Goal: Find specific page/section: Find specific page/section

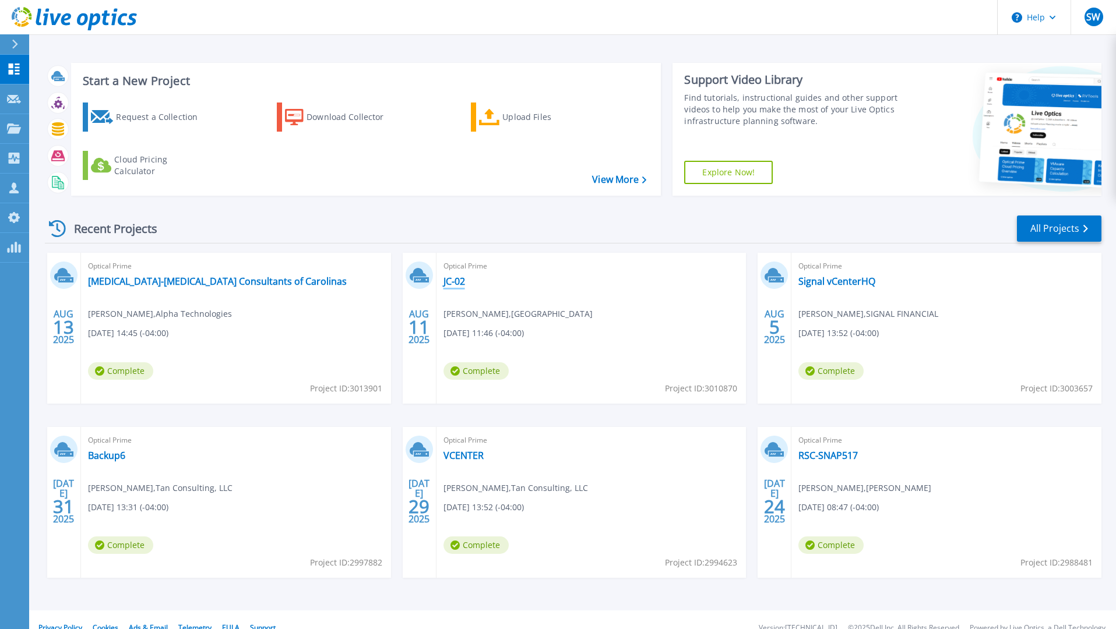
click at [454, 284] on link "JC-02" at bounding box center [454, 282] width 22 height 12
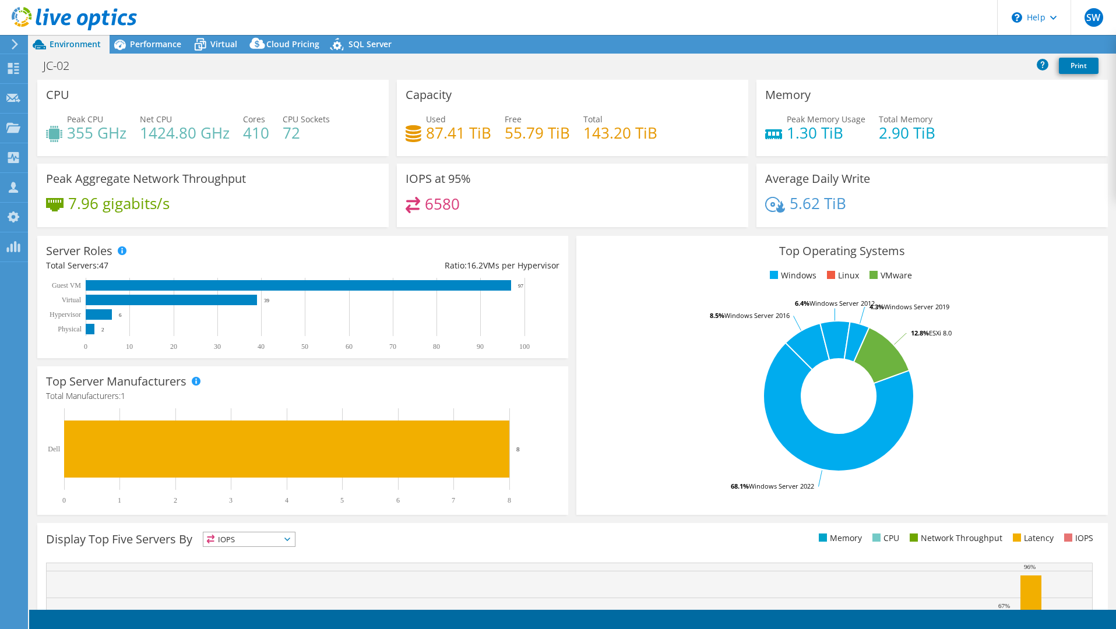
select select "USD"
click at [153, 50] on div "Performance" at bounding box center [150, 44] width 80 height 19
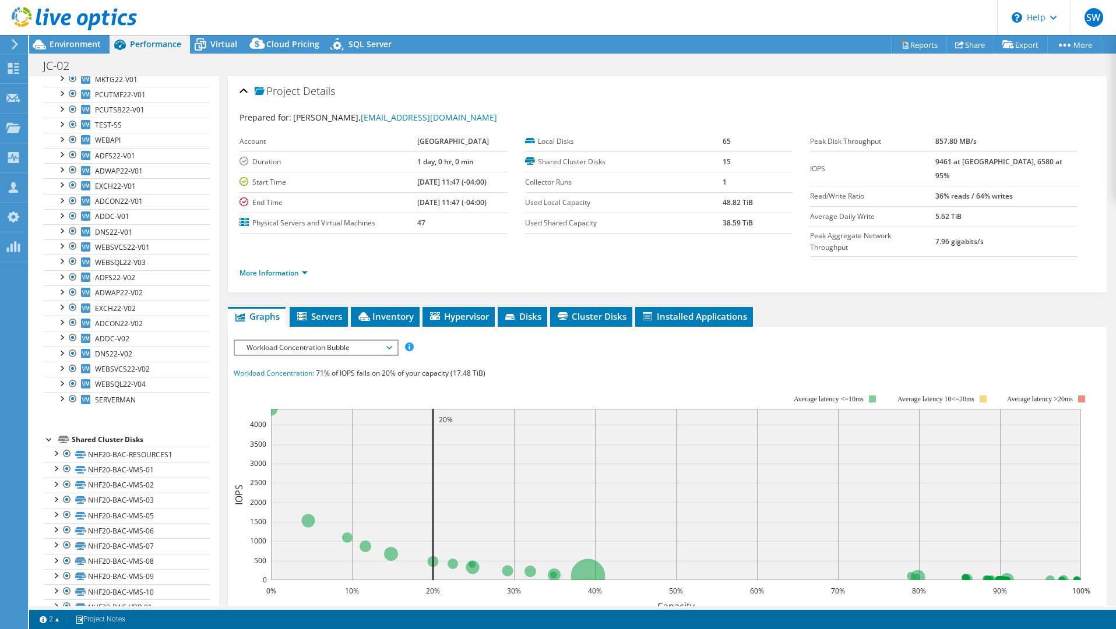
scroll to position [149, 0]
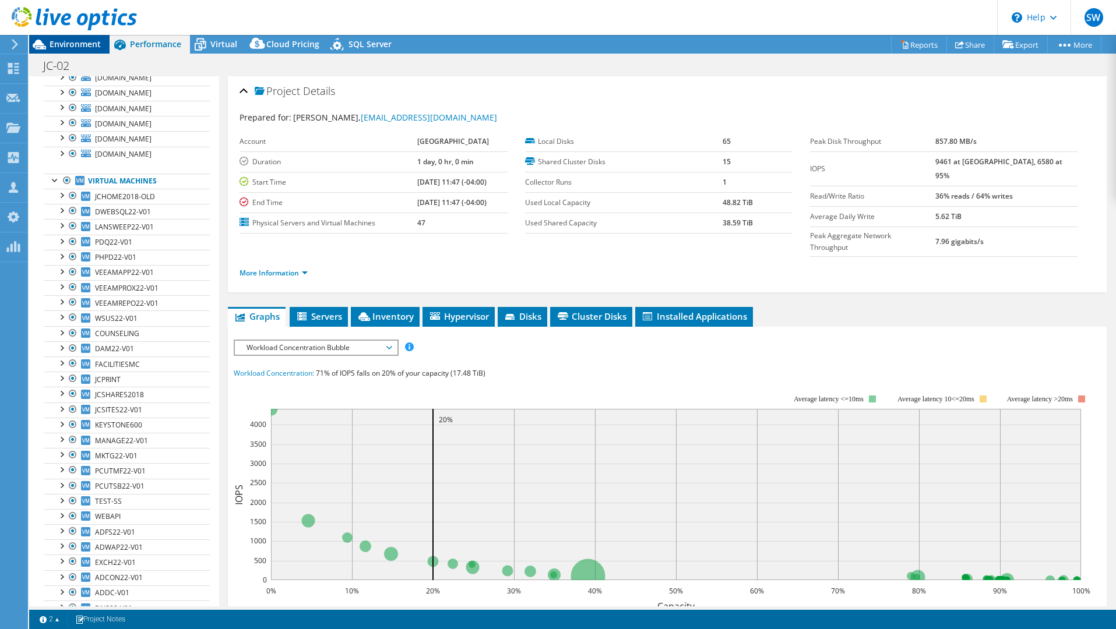
click at [68, 48] on span "Environment" at bounding box center [75, 43] width 51 height 11
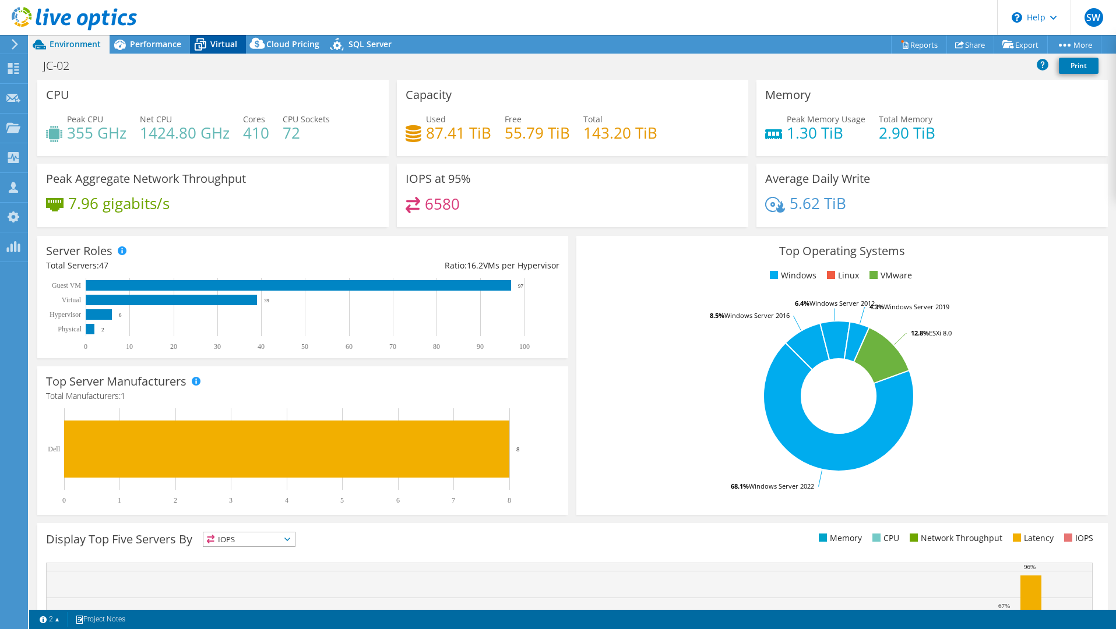
click at [221, 45] on span "Virtual" at bounding box center [223, 43] width 27 height 11
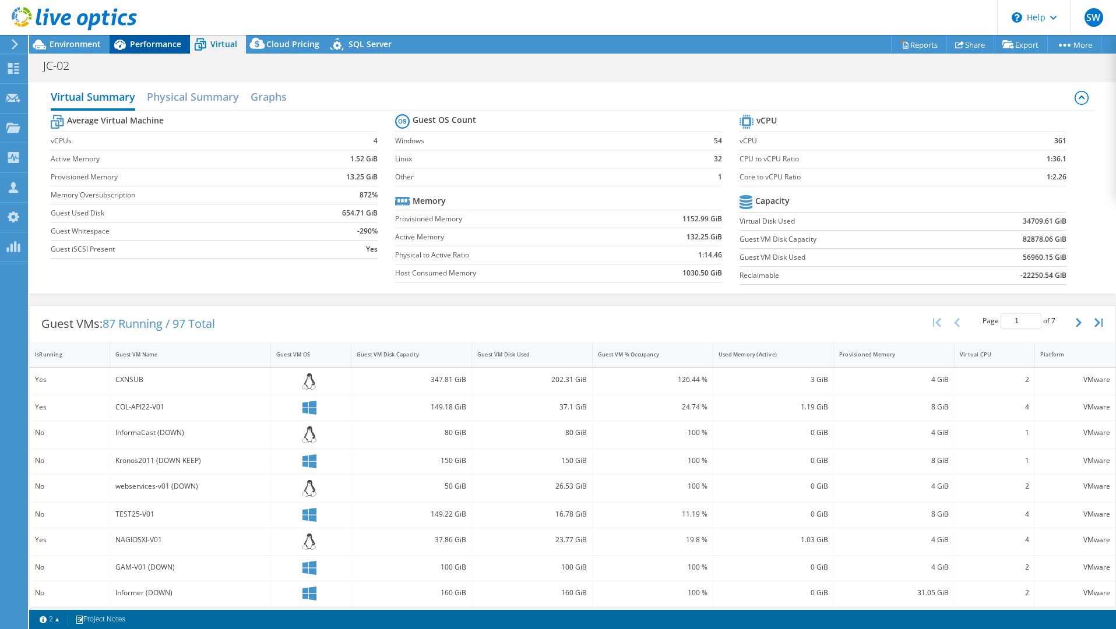
click at [134, 43] on span "Performance" at bounding box center [155, 43] width 51 height 11
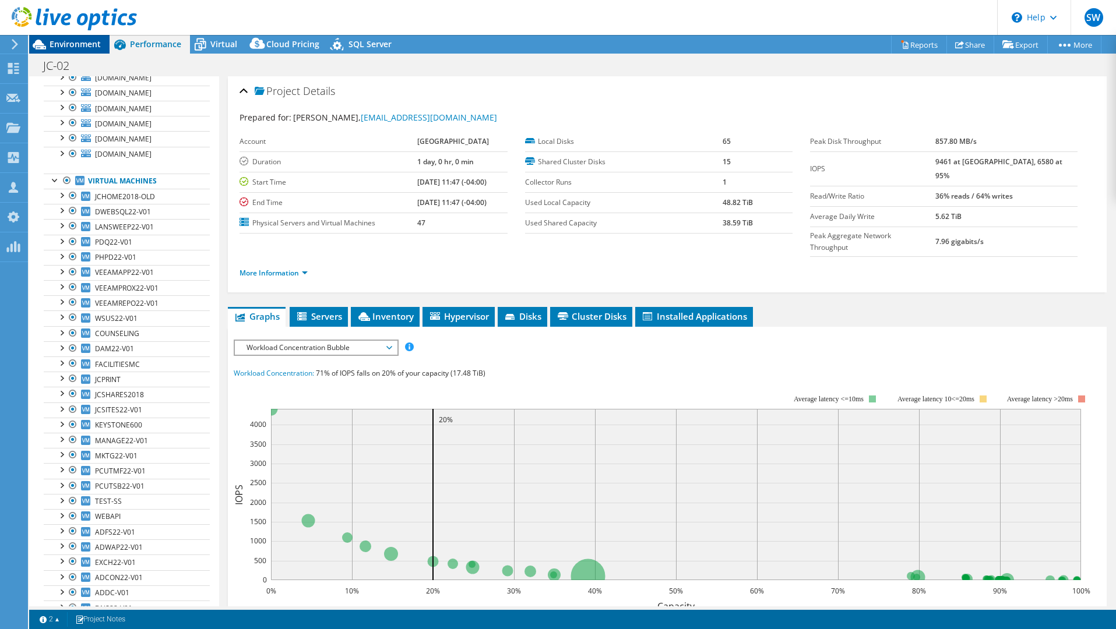
drag, startPoint x: 110, startPoint y: 43, endPoint x: 92, endPoint y: 44, distance: 18.1
click at [96, 44] on div "Environment Performance Virtual Upgrades Cloud Pricing" at bounding box center [214, 44] width 371 height 19
click at [92, 44] on span "Environment" at bounding box center [75, 43] width 51 height 11
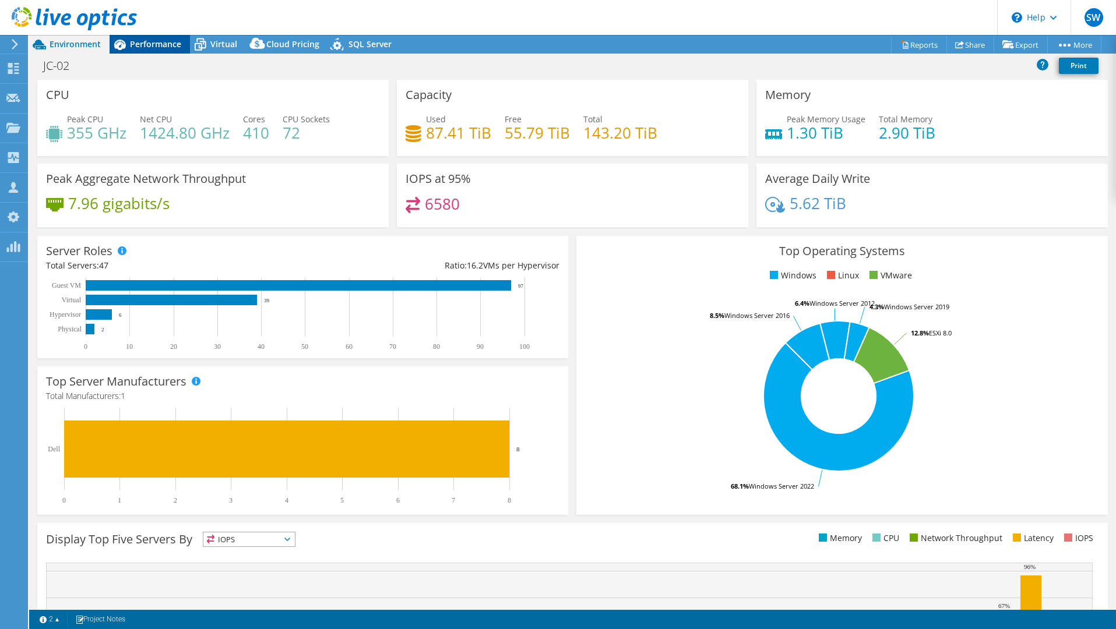
click at [156, 44] on span "Performance" at bounding box center [155, 43] width 51 height 11
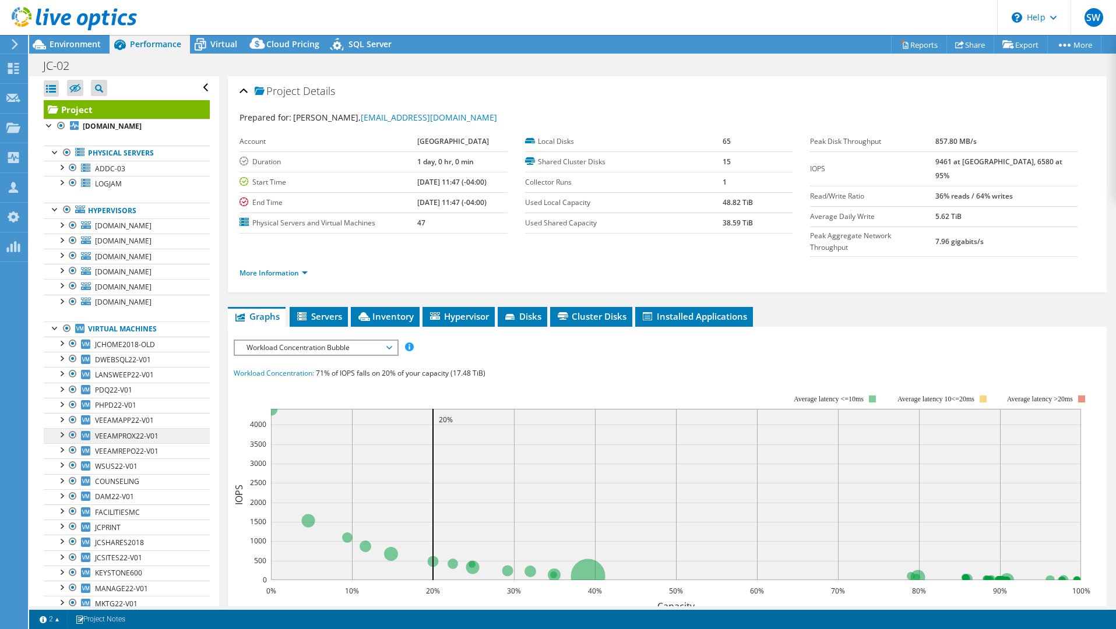
scroll to position [0, 0]
click at [59, 181] on div at bounding box center [61, 183] width 12 height 12
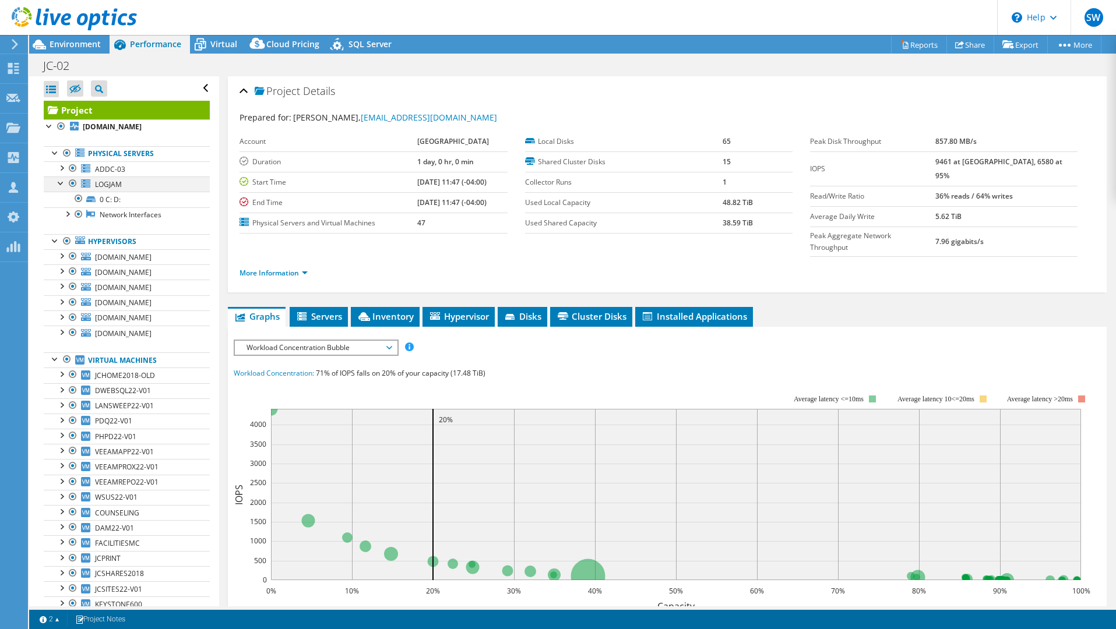
click at [59, 181] on div at bounding box center [61, 183] width 12 height 12
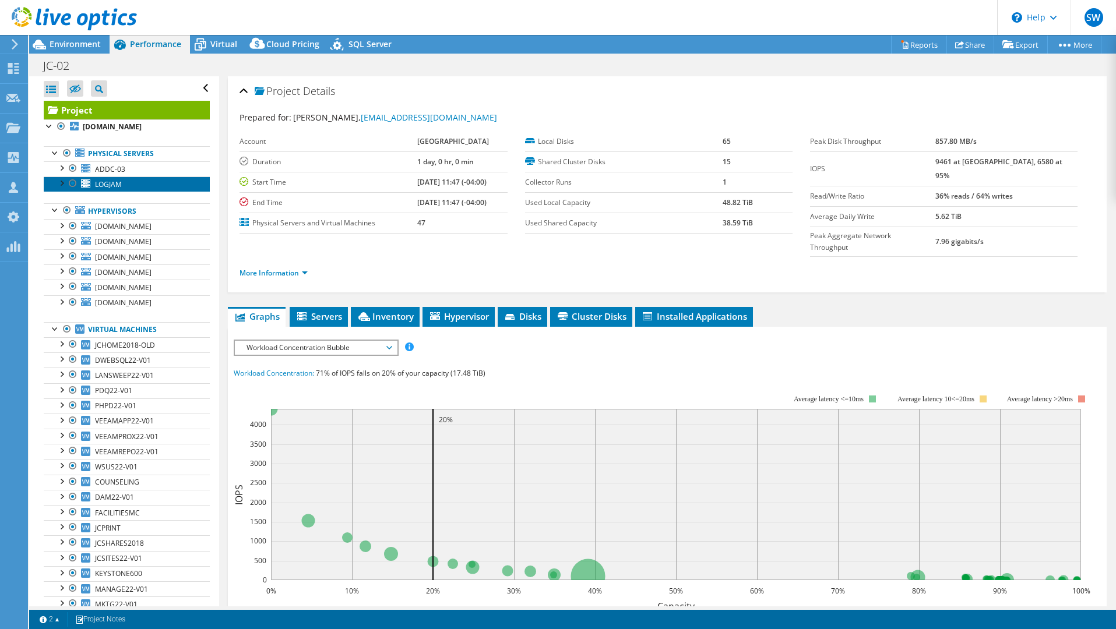
click at [104, 184] on span "LOGJAM" at bounding box center [108, 184] width 27 height 10
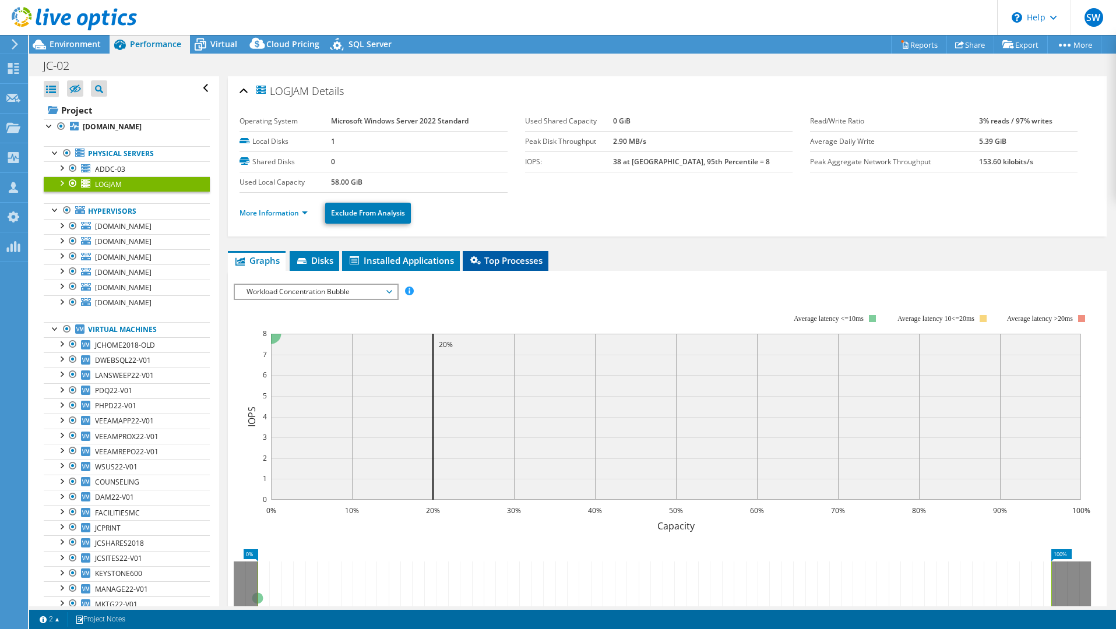
click at [505, 269] on li "Top Processes" at bounding box center [506, 261] width 86 height 20
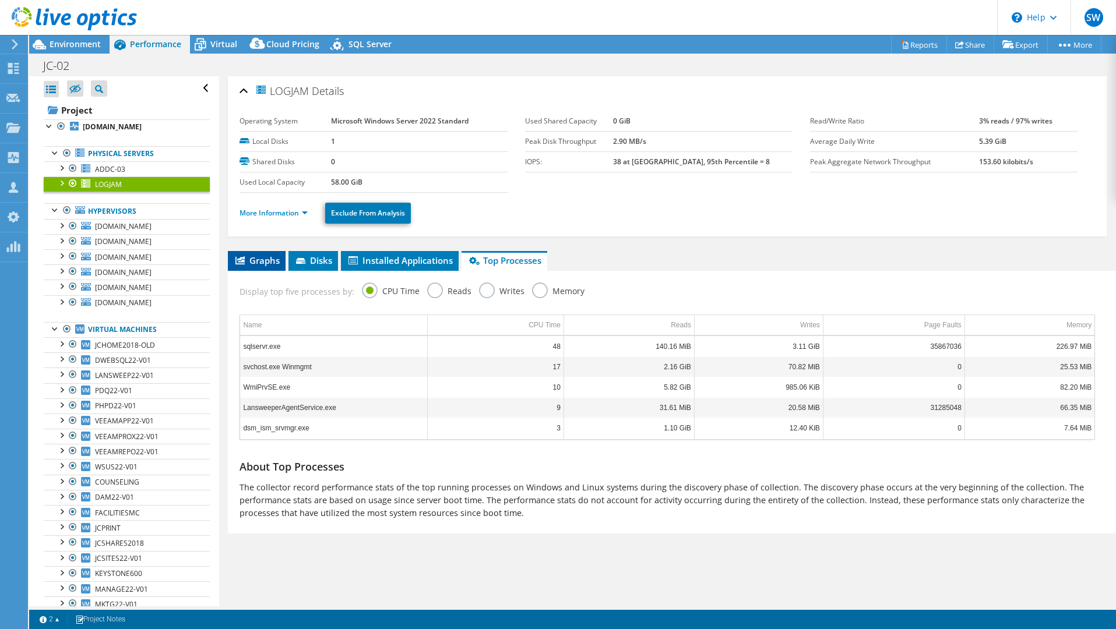
click at [253, 255] on span "Graphs" at bounding box center [257, 261] width 46 height 12
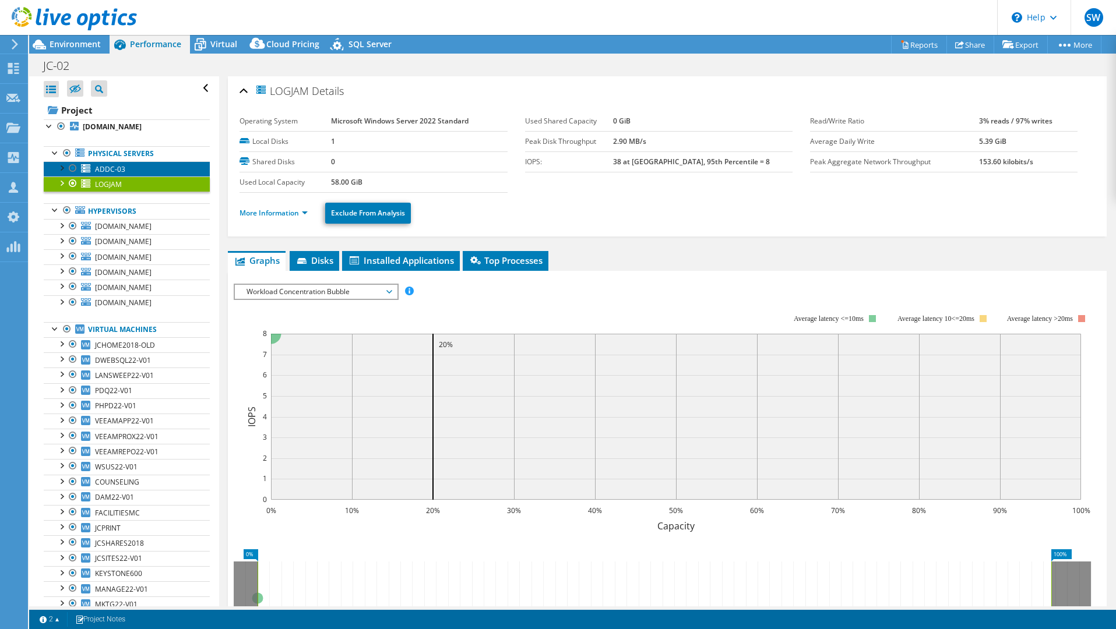
click at [119, 174] on span "ADDC-03" at bounding box center [110, 169] width 30 height 10
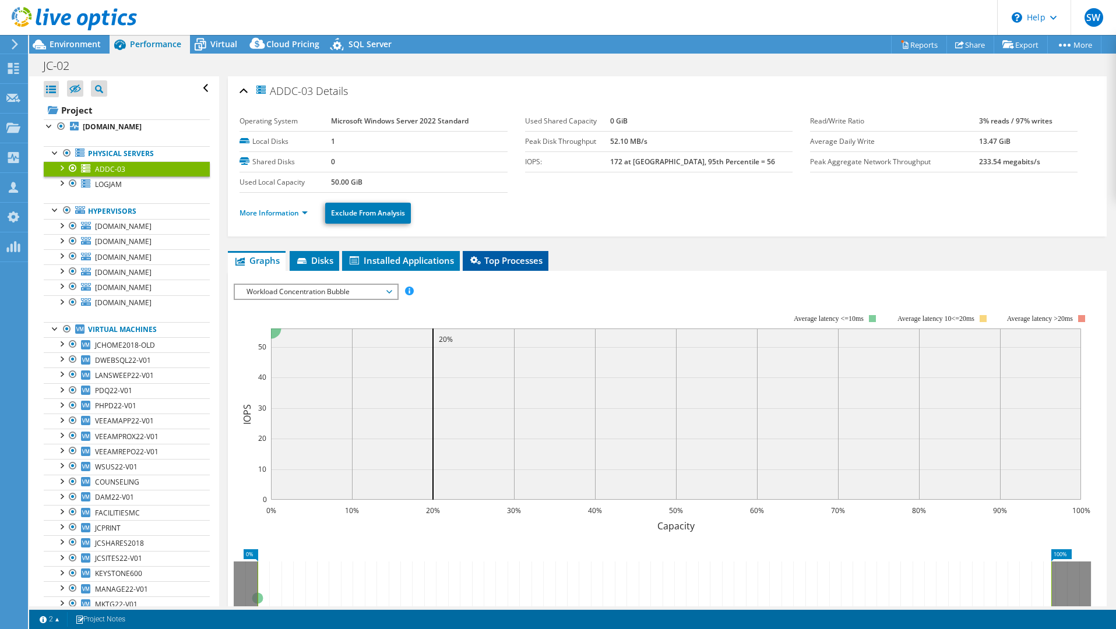
click at [529, 262] on span "Top Processes" at bounding box center [505, 261] width 74 height 12
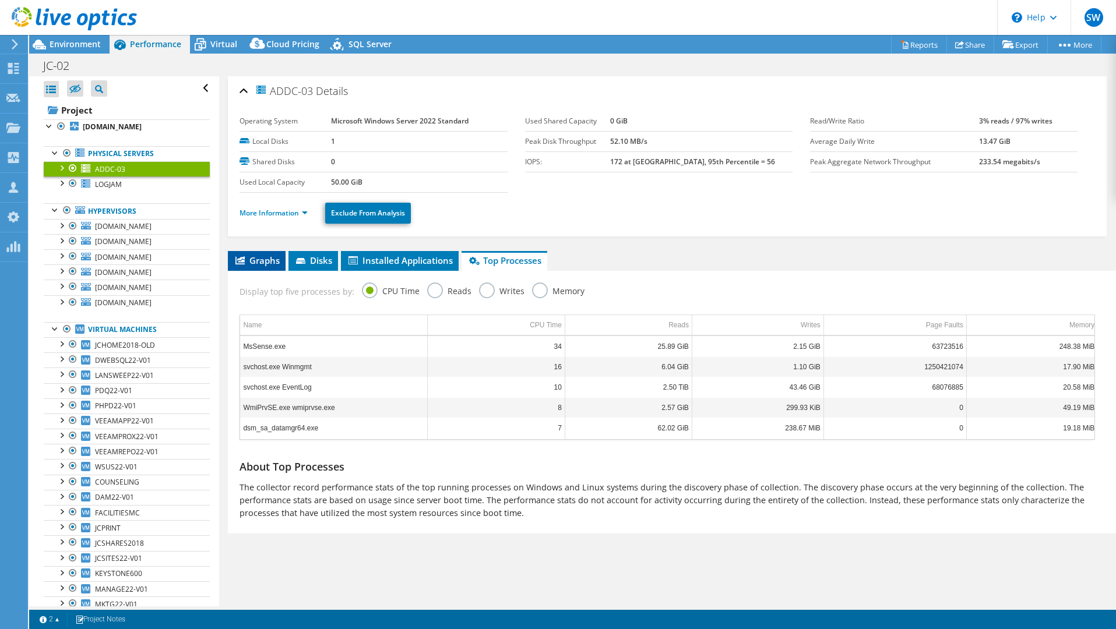
click at [239, 265] on span "Graphs" at bounding box center [257, 261] width 46 height 12
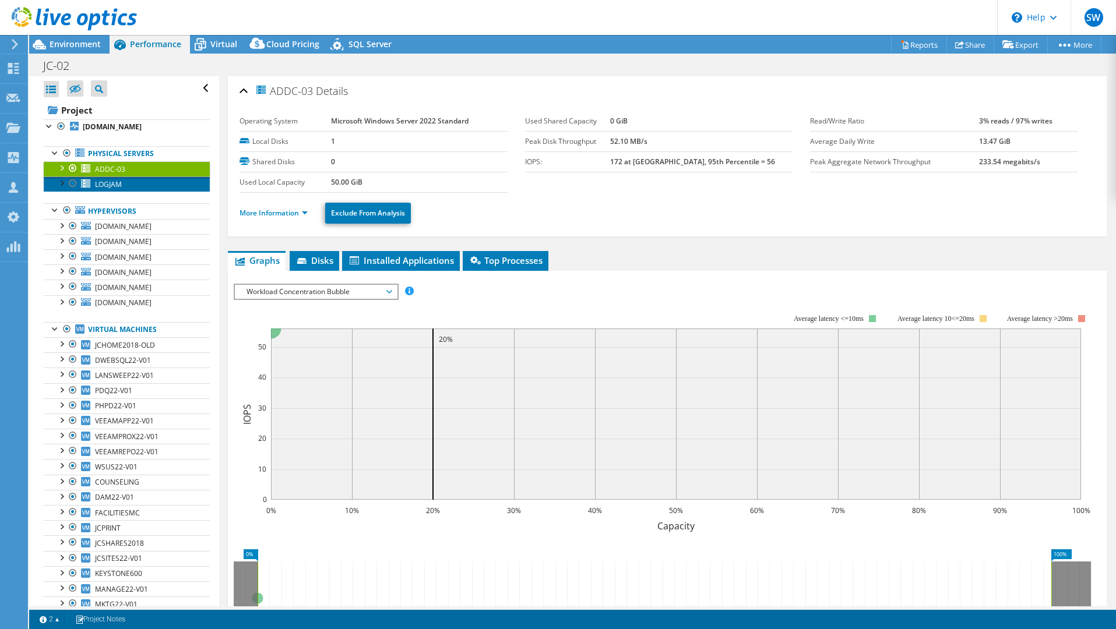
click at [121, 185] on span "LOGJAM" at bounding box center [108, 184] width 27 height 10
click at [290, 212] on link "More Information" at bounding box center [273, 213] width 68 height 10
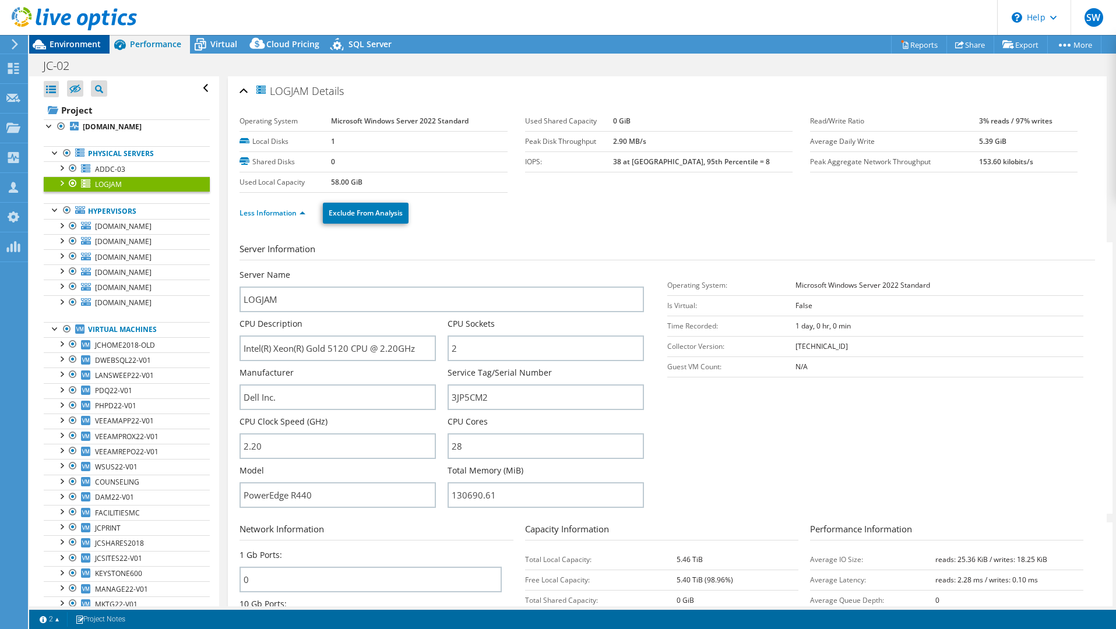
click at [84, 44] on span "Environment" at bounding box center [75, 43] width 51 height 11
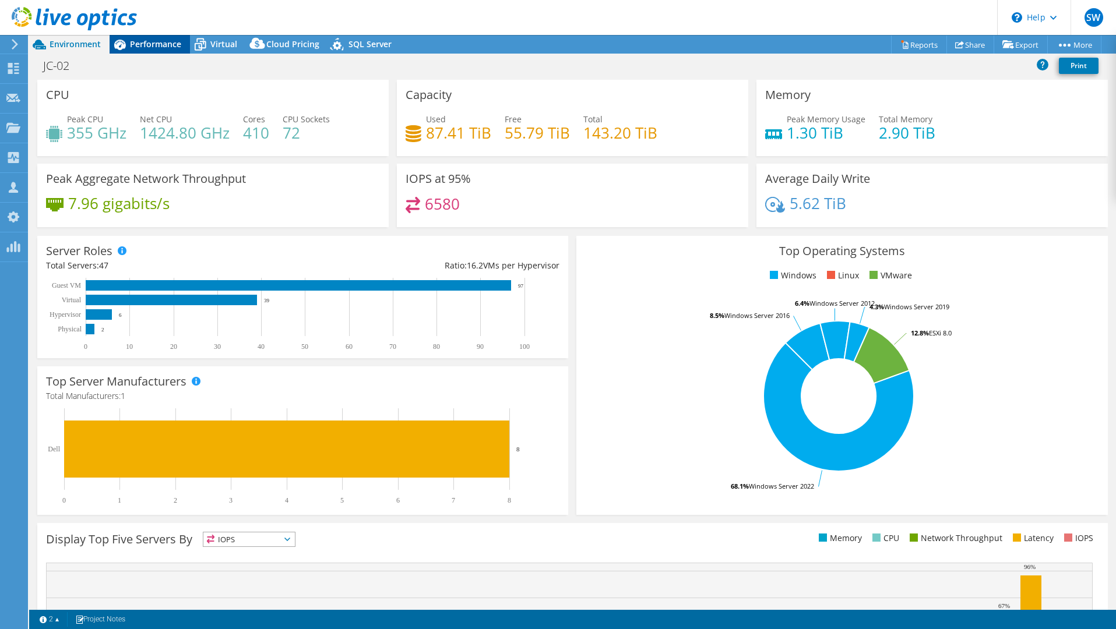
click at [119, 47] on icon at bounding box center [120, 44] width 20 height 20
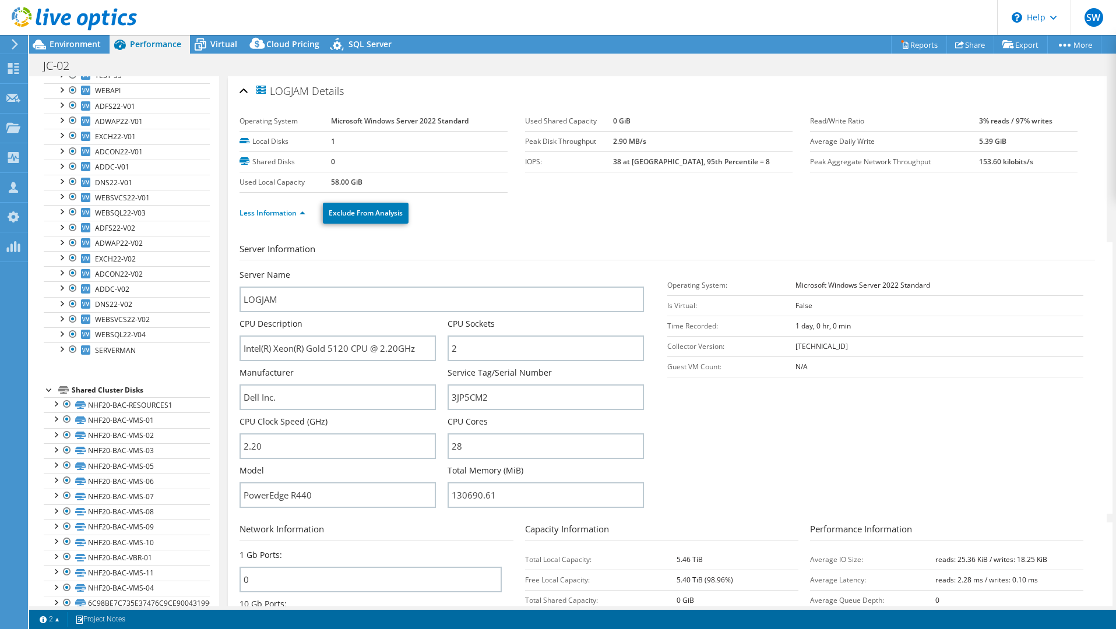
scroll to position [630, 0]
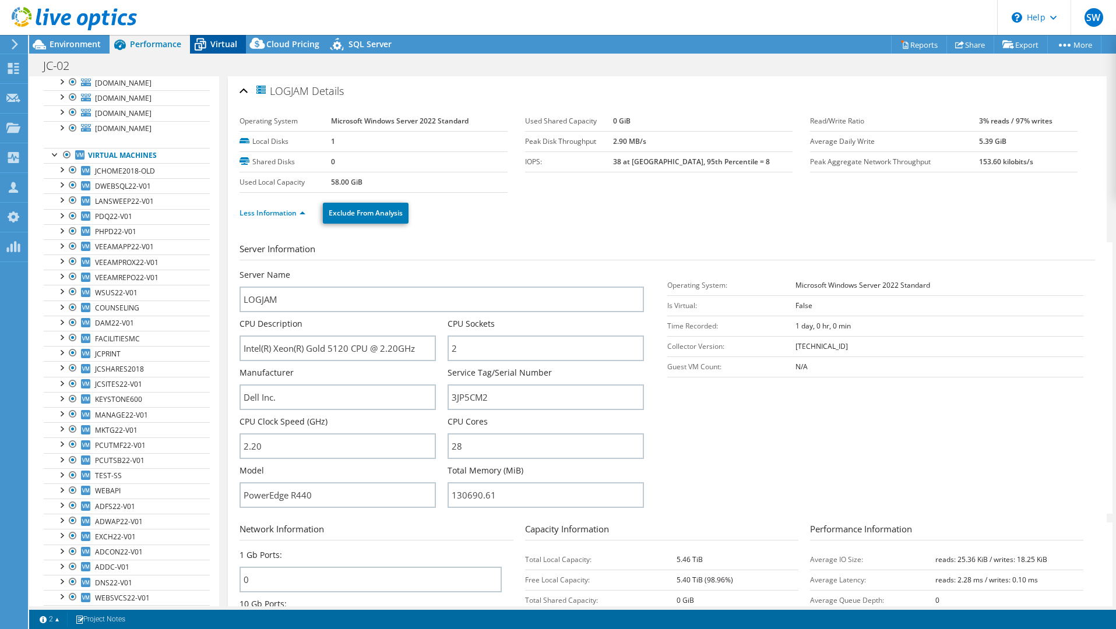
click at [222, 51] on div "Virtual" at bounding box center [218, 44] width 56 height 19
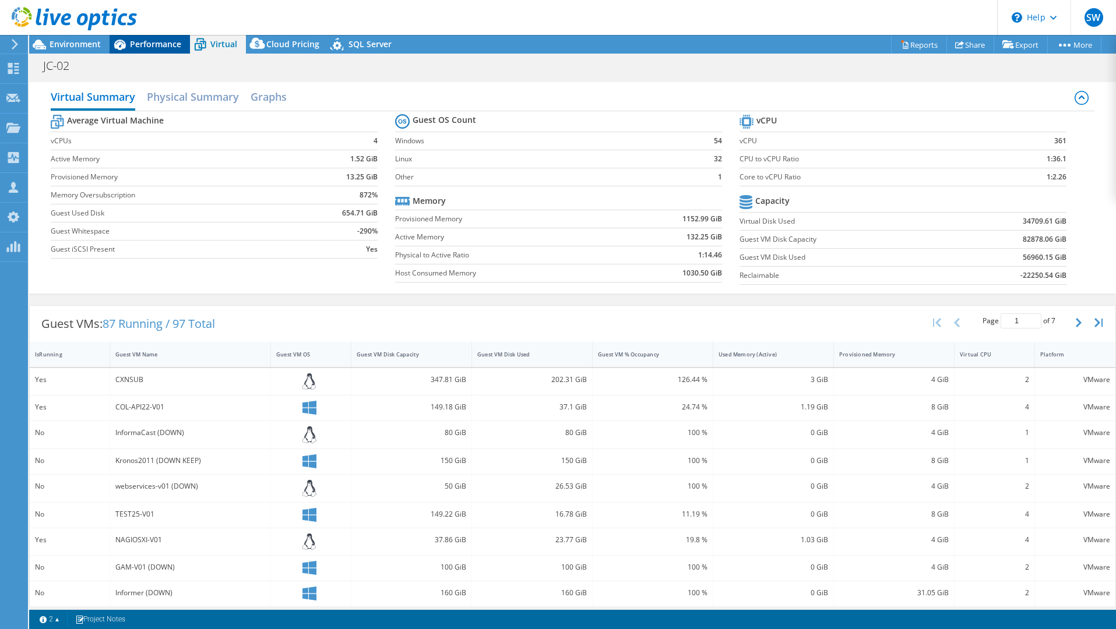
click at [129, 44] on icon at bounding box center [120, 44] width 20 height 20
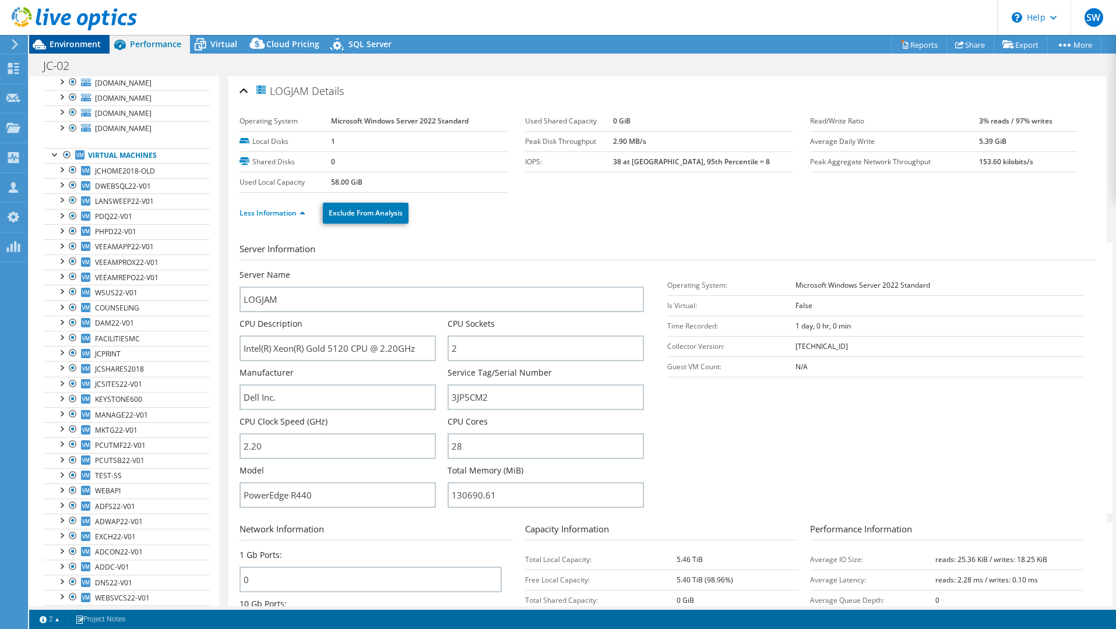
click at [89, 45] on span "Environment" at bounding box center [75, 43] width 51 height 11
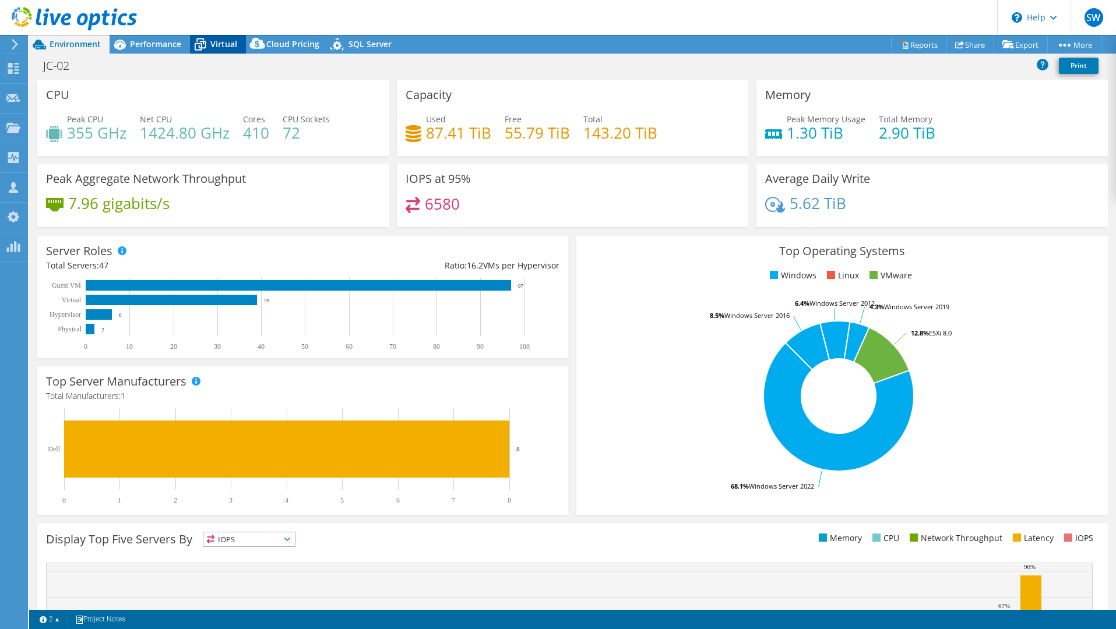
click at [199, 44] on icon at bounding box center [200, 44] width 20 height 20
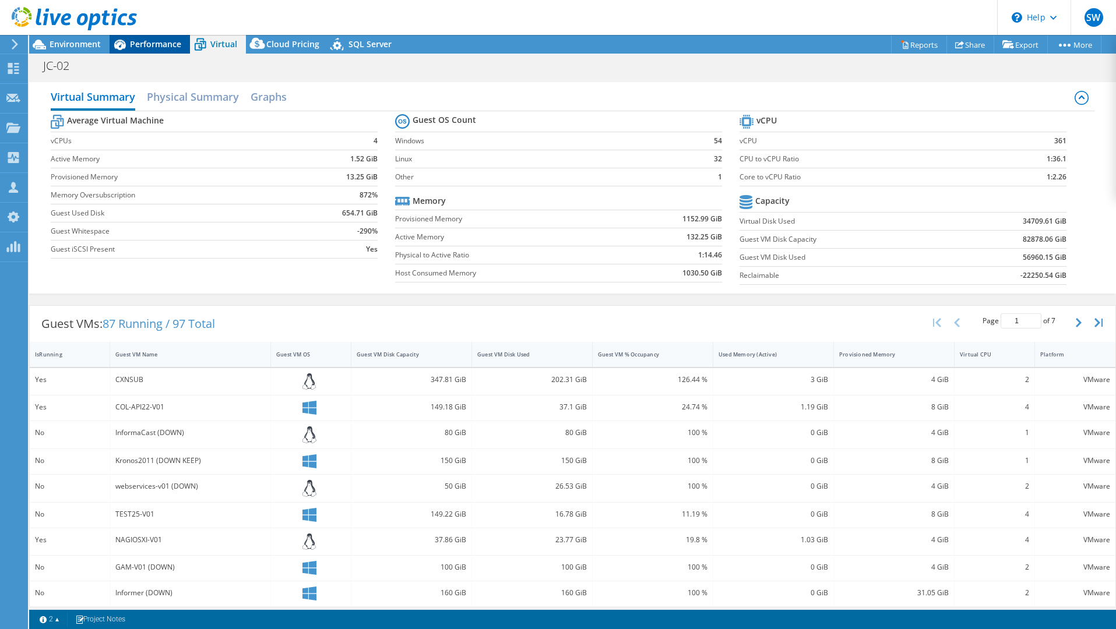
click at [128, 47] on icon at bounding box center [120, 44] width 20 height 20
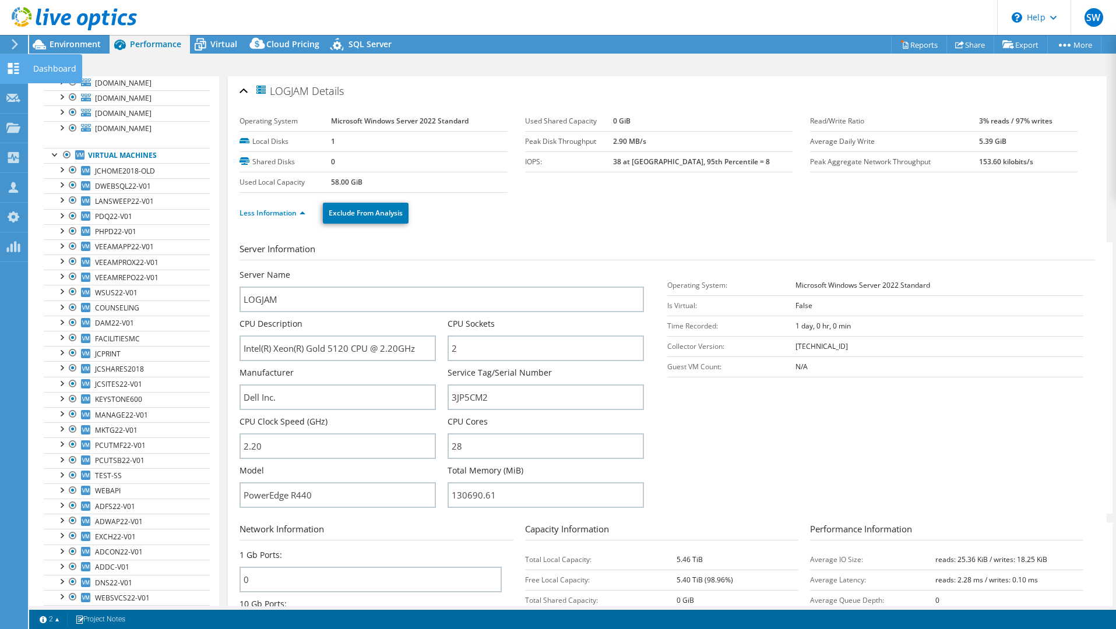
click at [8, 69] on icon at bounding box center [13, 68] width 14 height 11
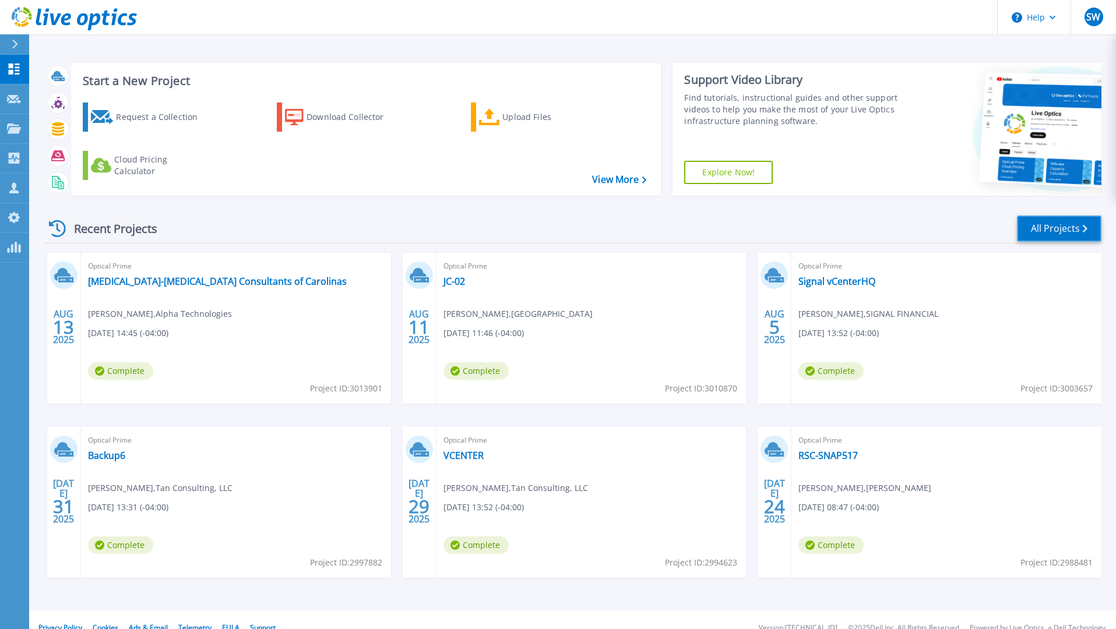
click at [1046, 228] on link "All Projects" at bounding box center [1059, 229] width 84 height 26
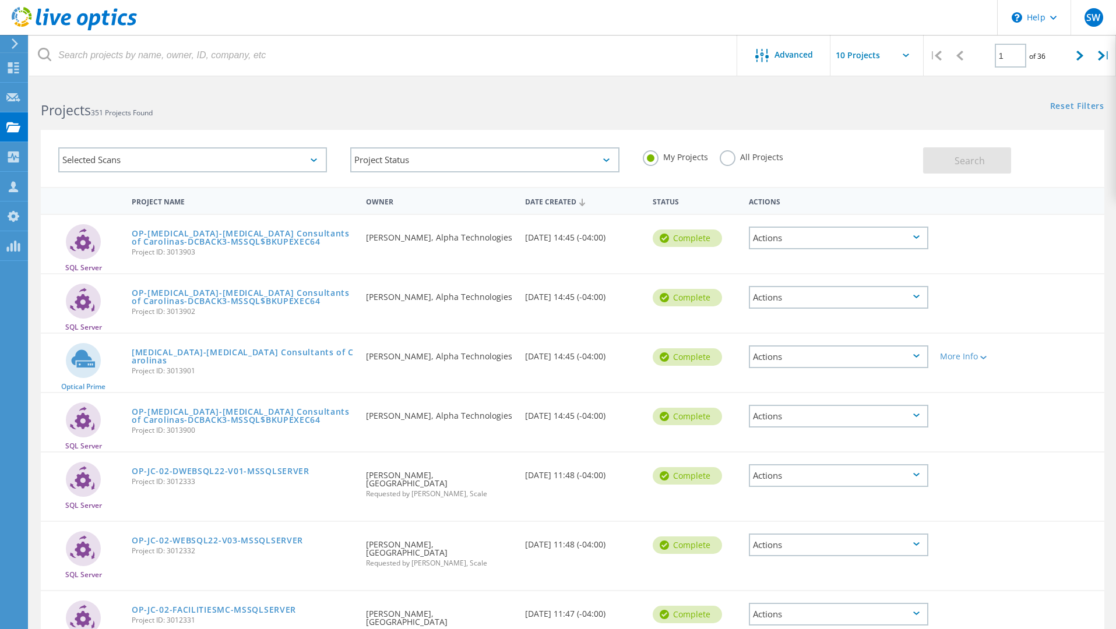
click at [728, 161] on label "All Projects" at bounding box center [752, 155] width 64 height 11
click at [0, 0] on input "All Projects" at bounding box center [0, 0] width 0 height 0
click at [640, 158] on div "My Projects All Projects" at bounding box center [777, 157] width 292 height 43
click at [656, 158] on label "My Projects" at bounding box center [675, 155] width 65 height 11
click at [0, 0] on input "My Projects" at bounding box center [0, 0] width 0 height 0
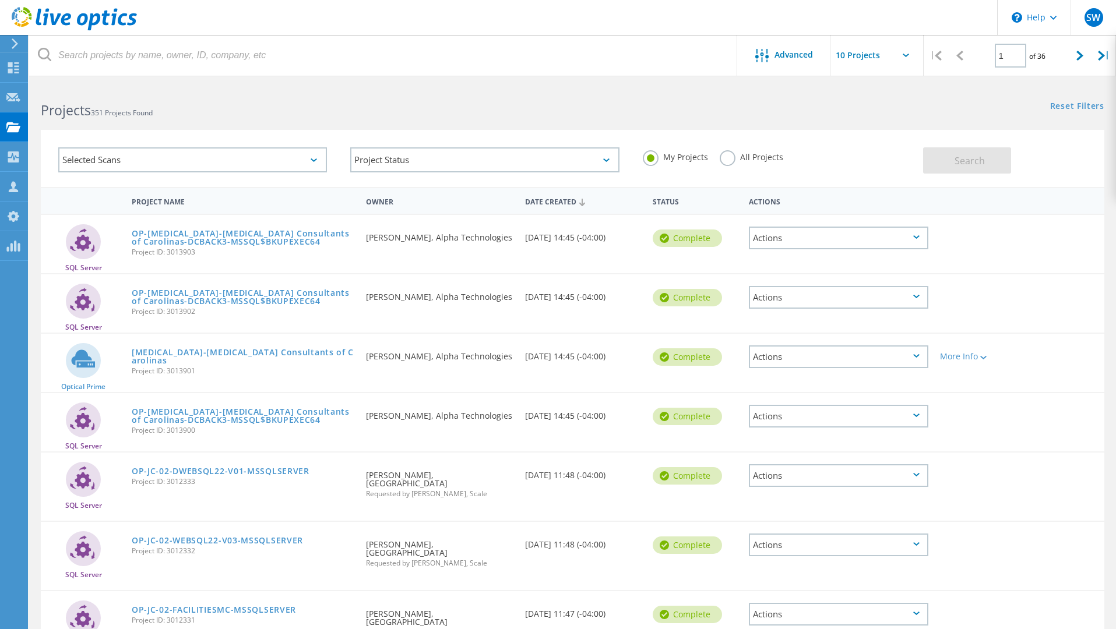
click at [728, 156] on label "All Projects" at bounding box center [752, 155] width 64 height 11
click at [0, 0] on input "All Projects" at bounding box center [0, 0] width 0 height 0
click at [981, 154] on span "Search" at bounding box center [969, 160] width 30 height 13
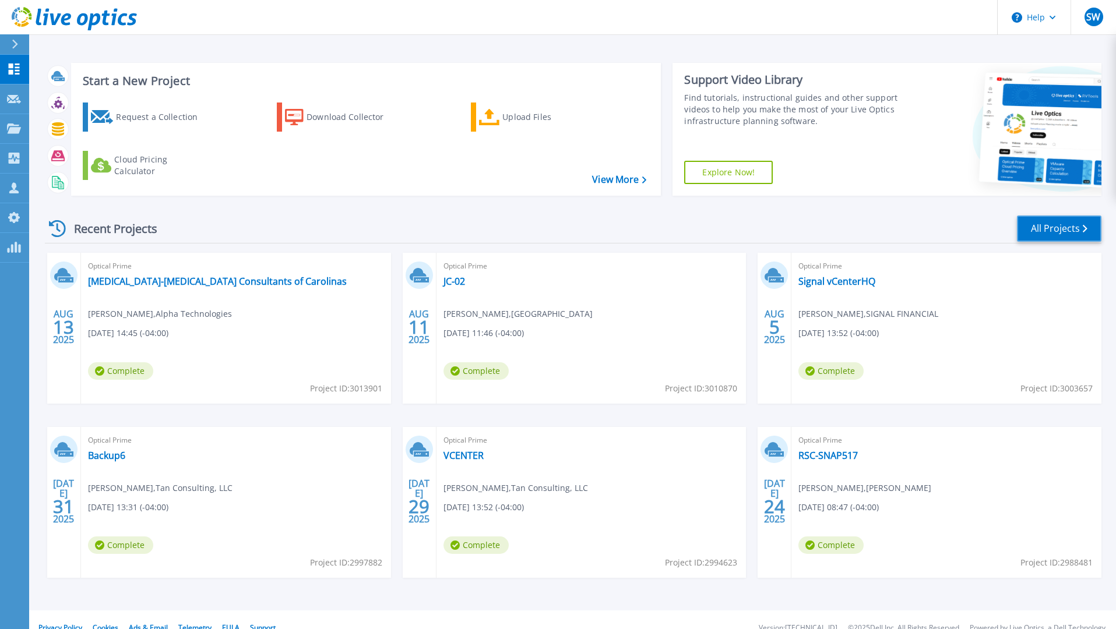
click at [1066, 231] on link "All Projects" at bounding box center [1059, 229] width 84 height 26
click at [1047, 241] on link "All Projects" at bounding box center [1059, 229] width 84 height 26
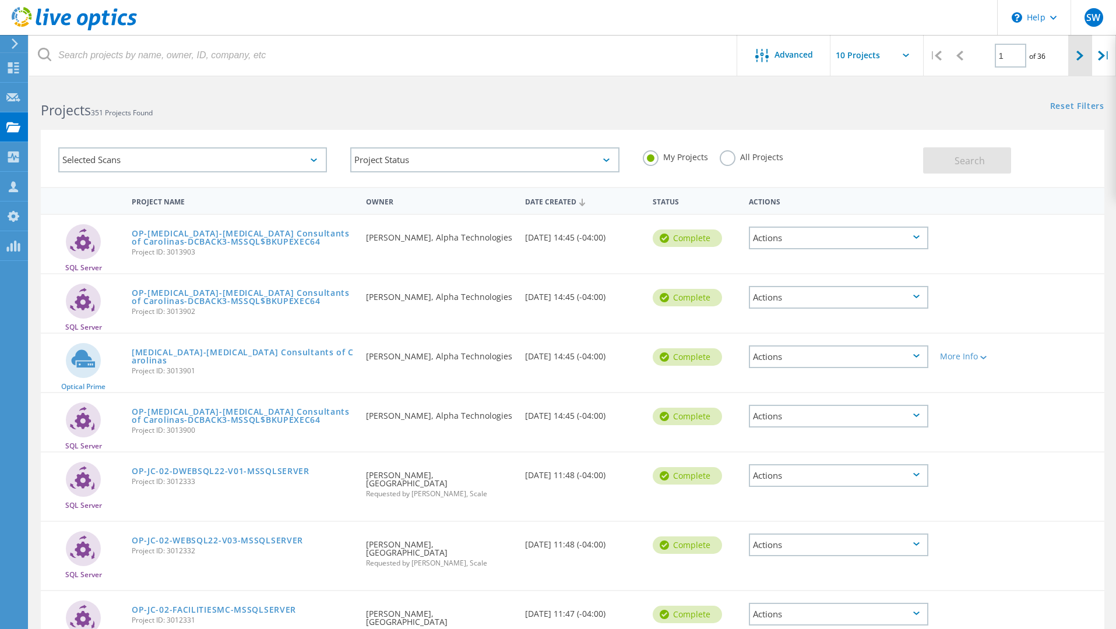
click at [1088, 52] on div at bounding box center [1080, 55] width 24 height 41
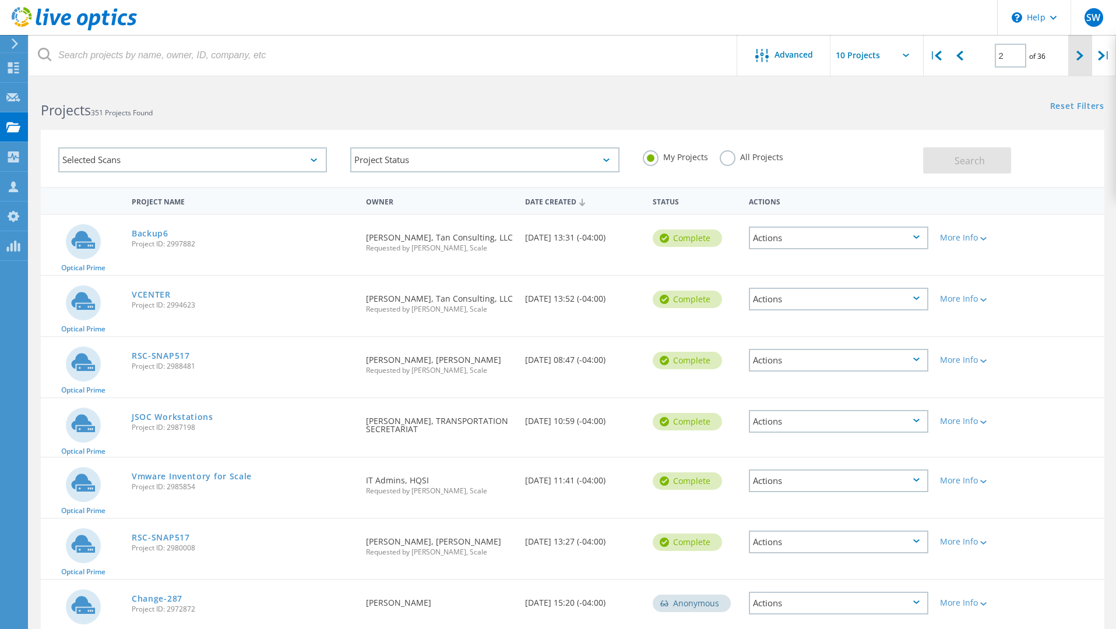
click at [1070, 59] on div at bounding box center [1080, 55] width 24 height 41
type input "3"
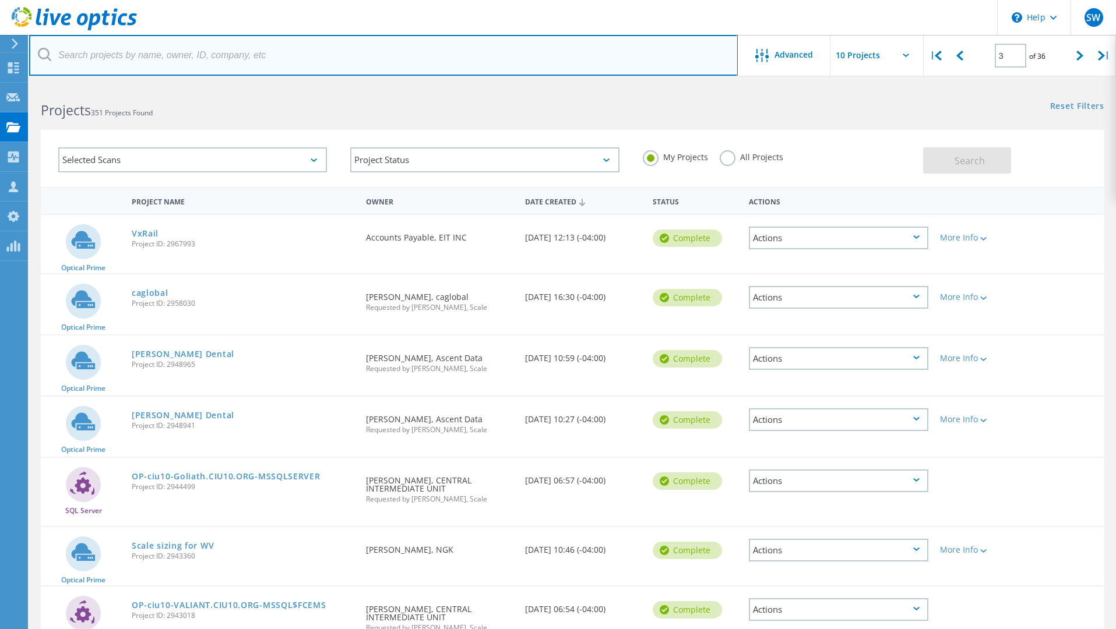
click at [202, 52] on input "text" at bounding box center [383, 55] width 708 height 41
type input "agi"
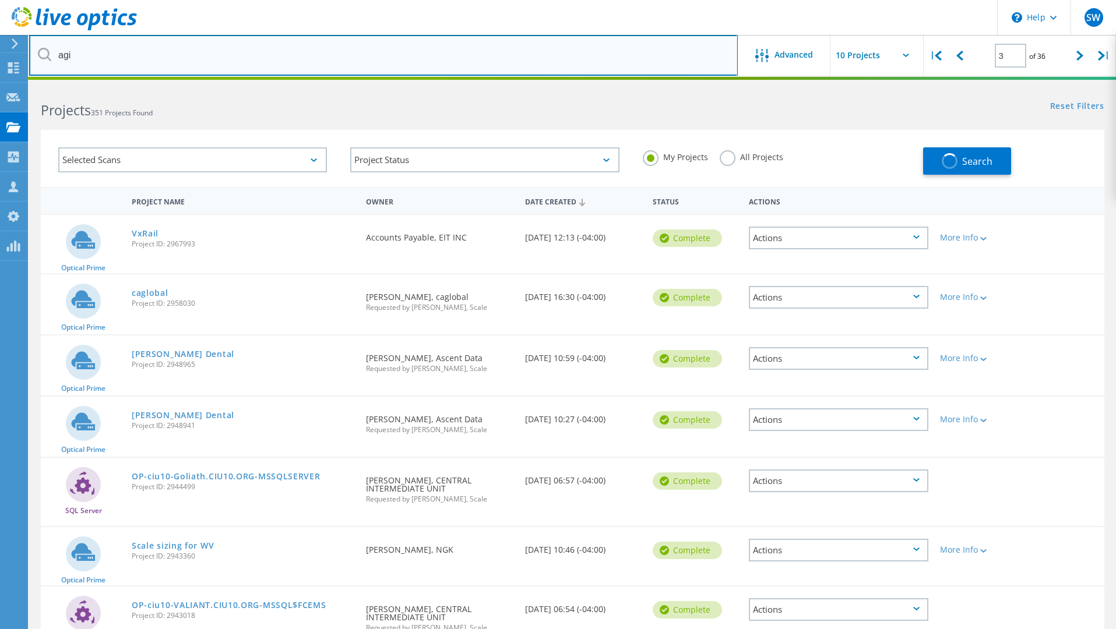
type input "1"
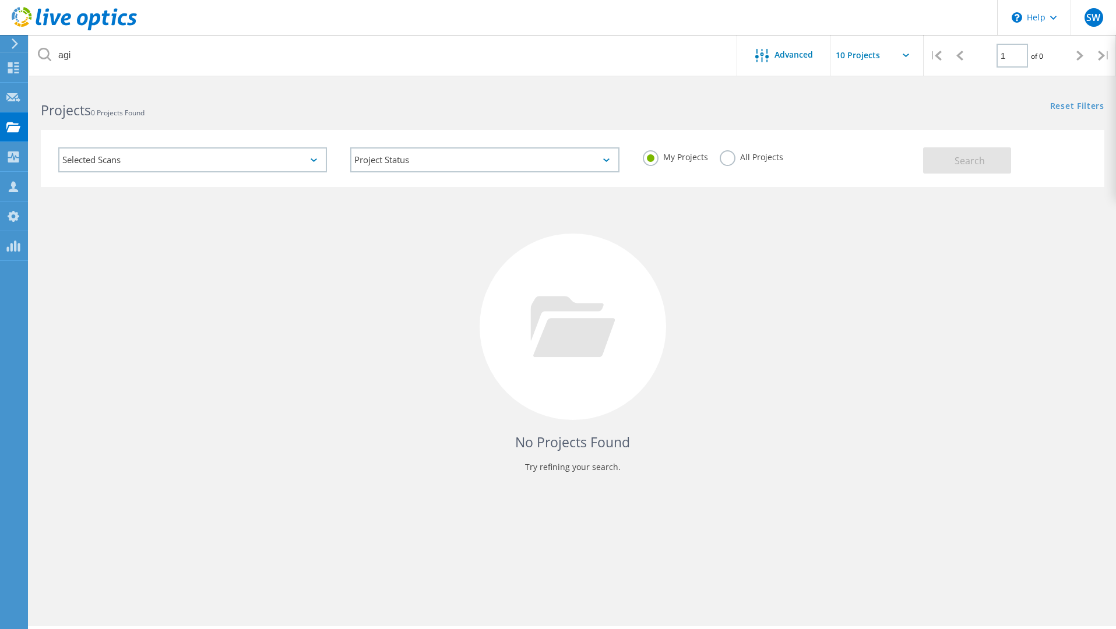
click at [728, 154] on label "All Projects" at bounding box center [752, 155] width 64 height 11
click at [0, 0] on input "All Projects" at bounding box center [0, 0] width 0 height 0
click at [937, 158] on button "Search" at bounding box center [967, 160] width 88 height 26
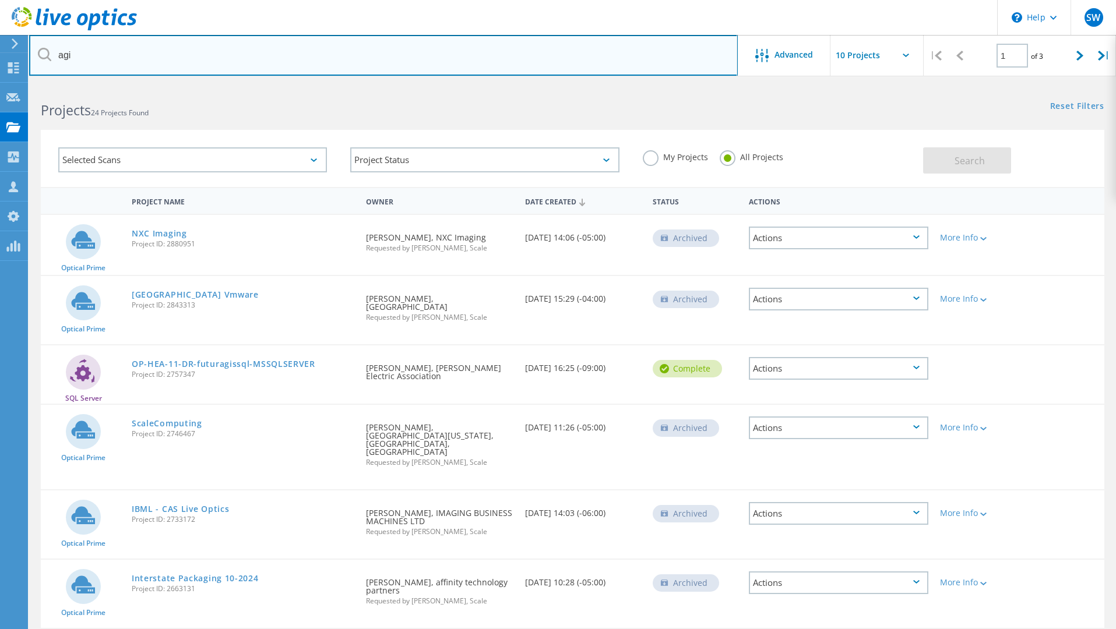
click at [325, 57] on input "agi" at bounding box center [383, 55] width 708 height 41
type input "asset"
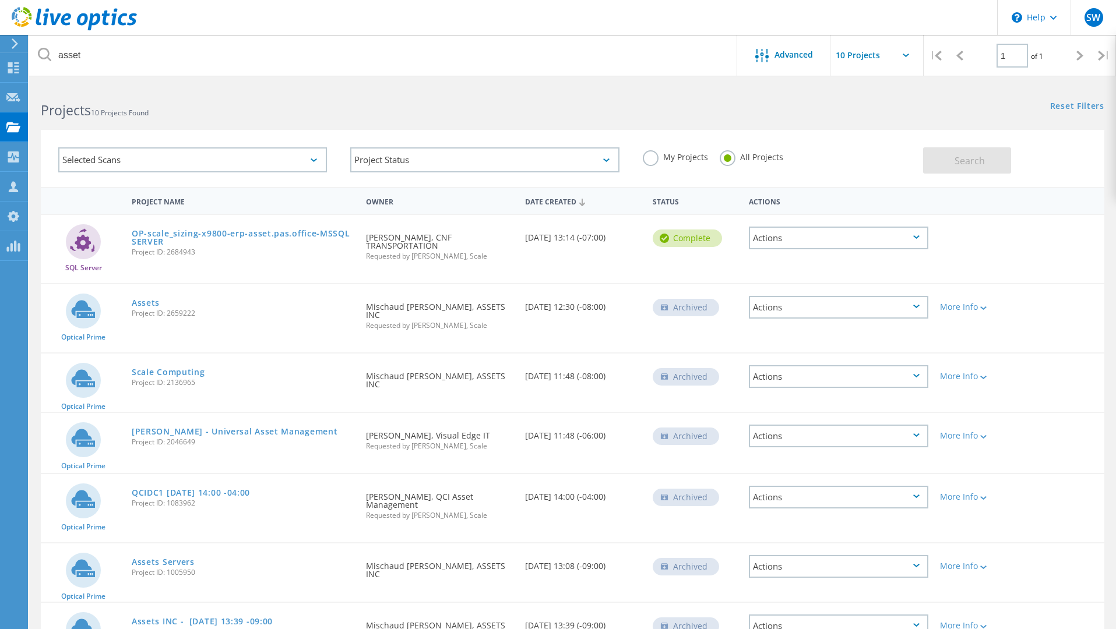
click at [650, 161] on label "My Projects" at bounding box center [675, 155] width 65 height 11
click at [0, 0] on input "My Projects" at bounding box center [0, 0] width 0 height 0
click at [965, 161] on span "Search" at bounding box center [969, 160] width 30 height 13
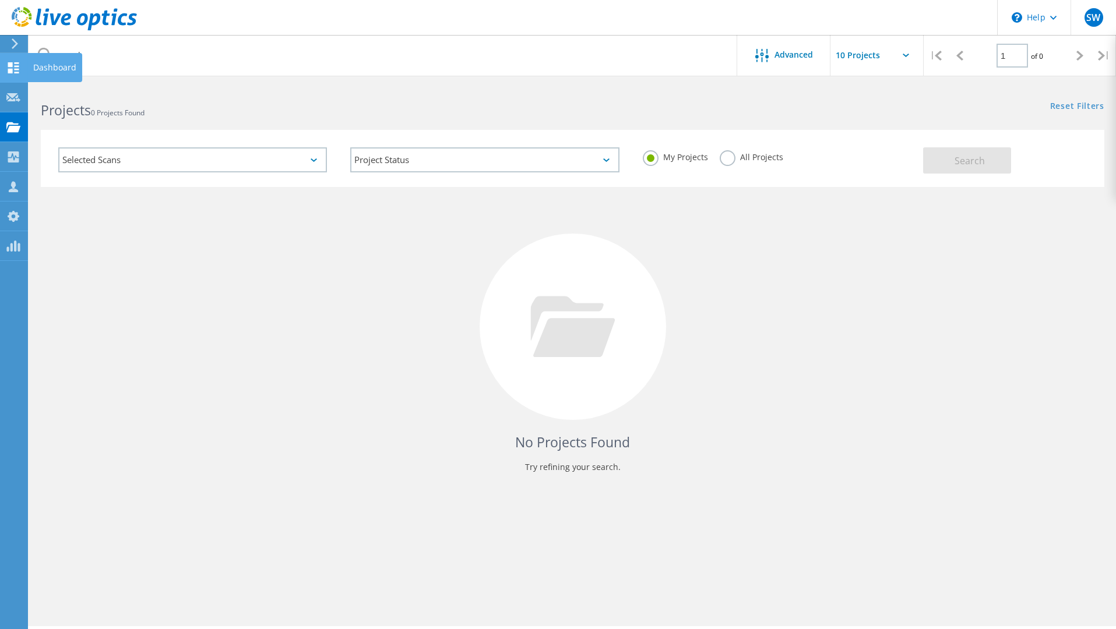
click at [13, 72] on icon at bounding box center [13, 67] width 14 height 11
